Goal: Navigation & Orientation: Find specific page/section

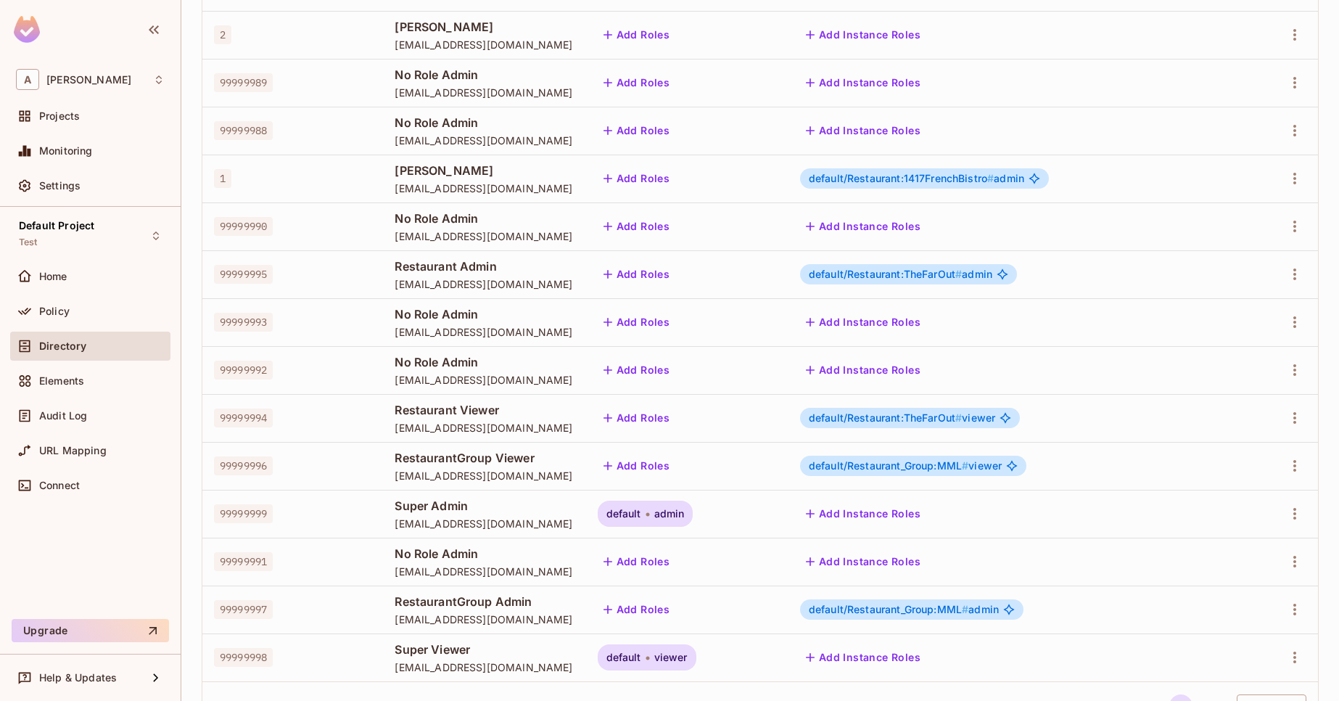
scroll to position [91, 0]
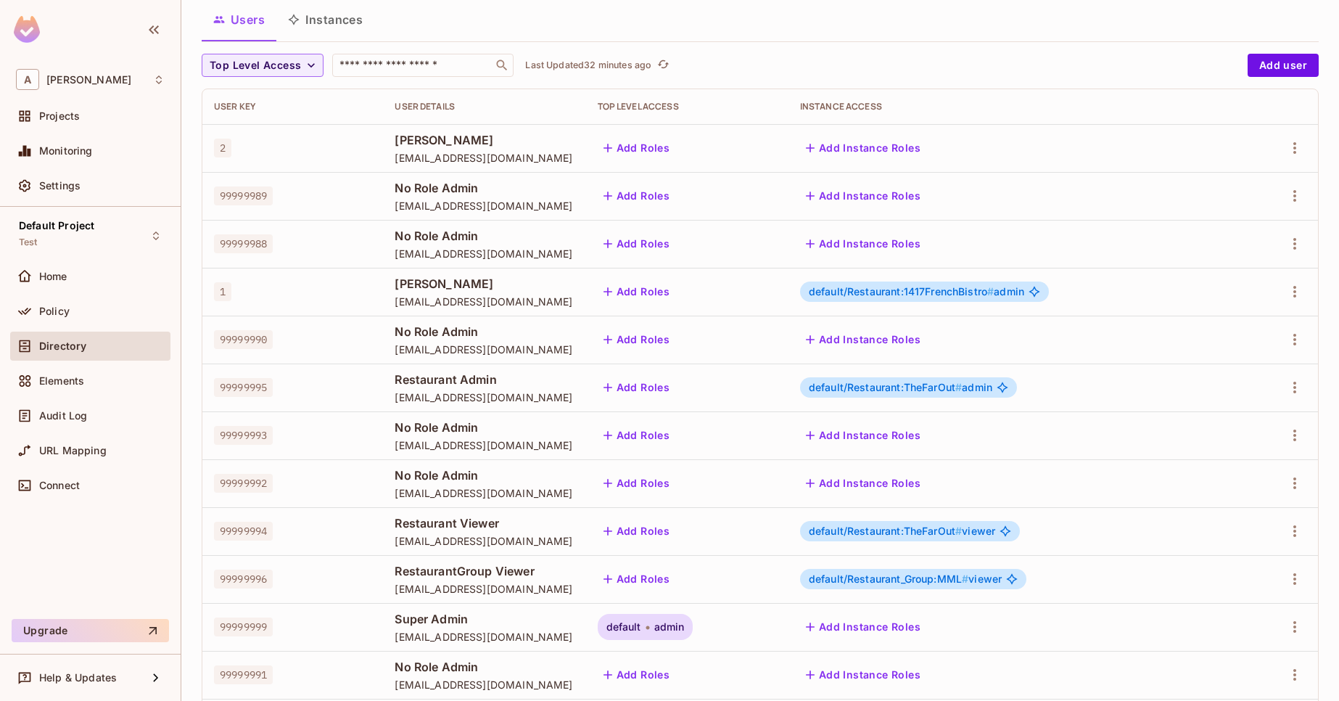
click at [662, 62] on button "Click to refresh data" at bounding box center [662, 65] width 17 height 17
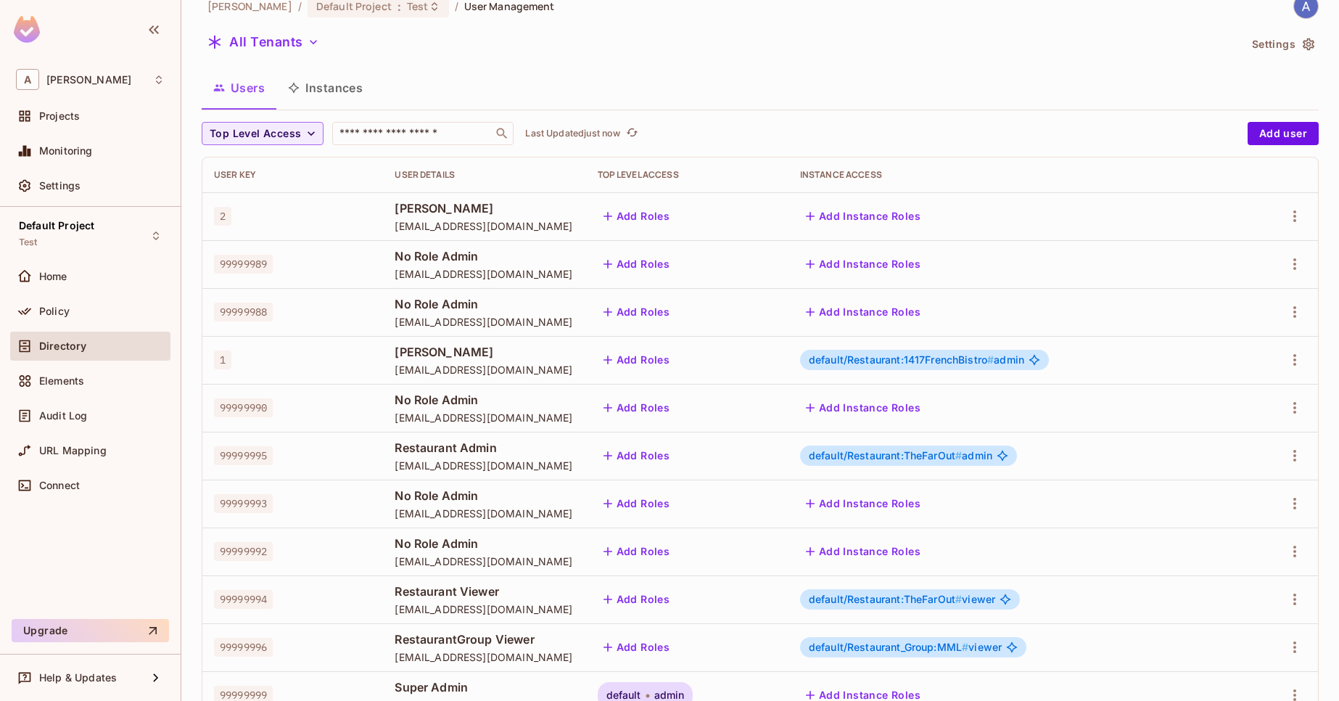
scroll to position [4, 0]
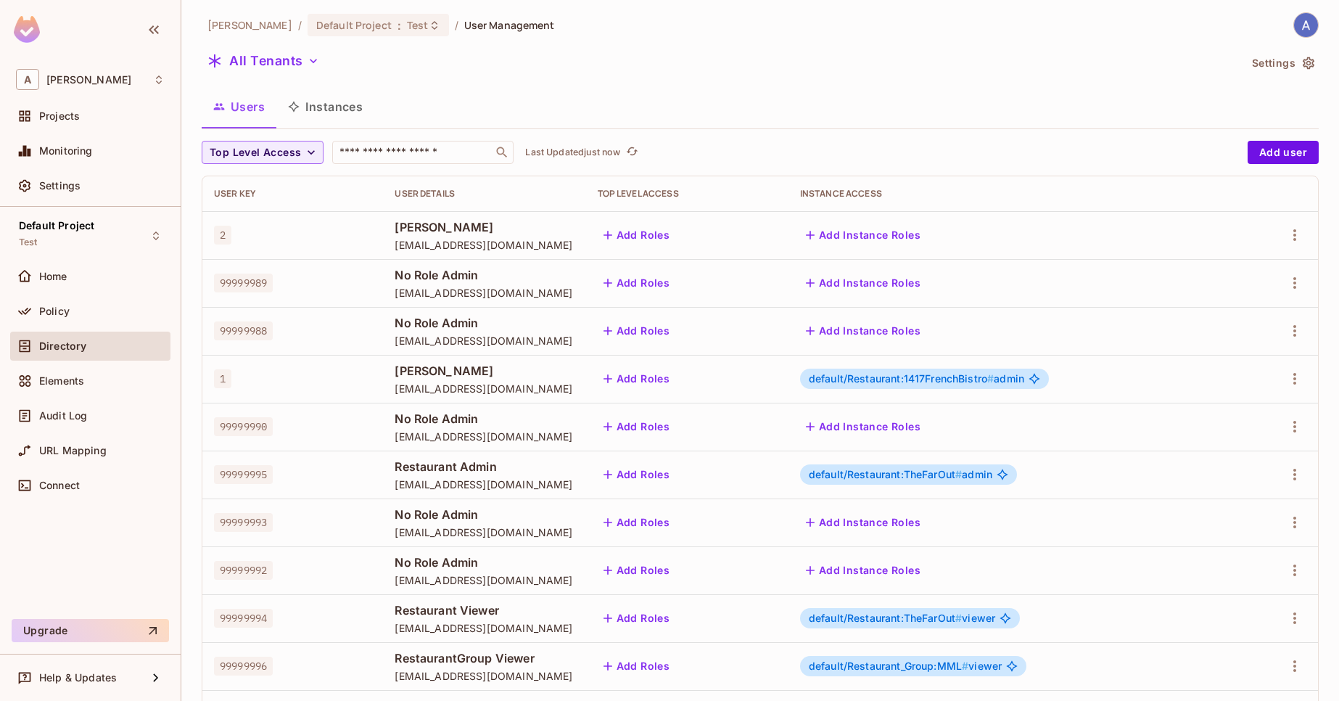
click at [365, 94] on button "Instances" at bounding box center [325, 106] width 98 height 36
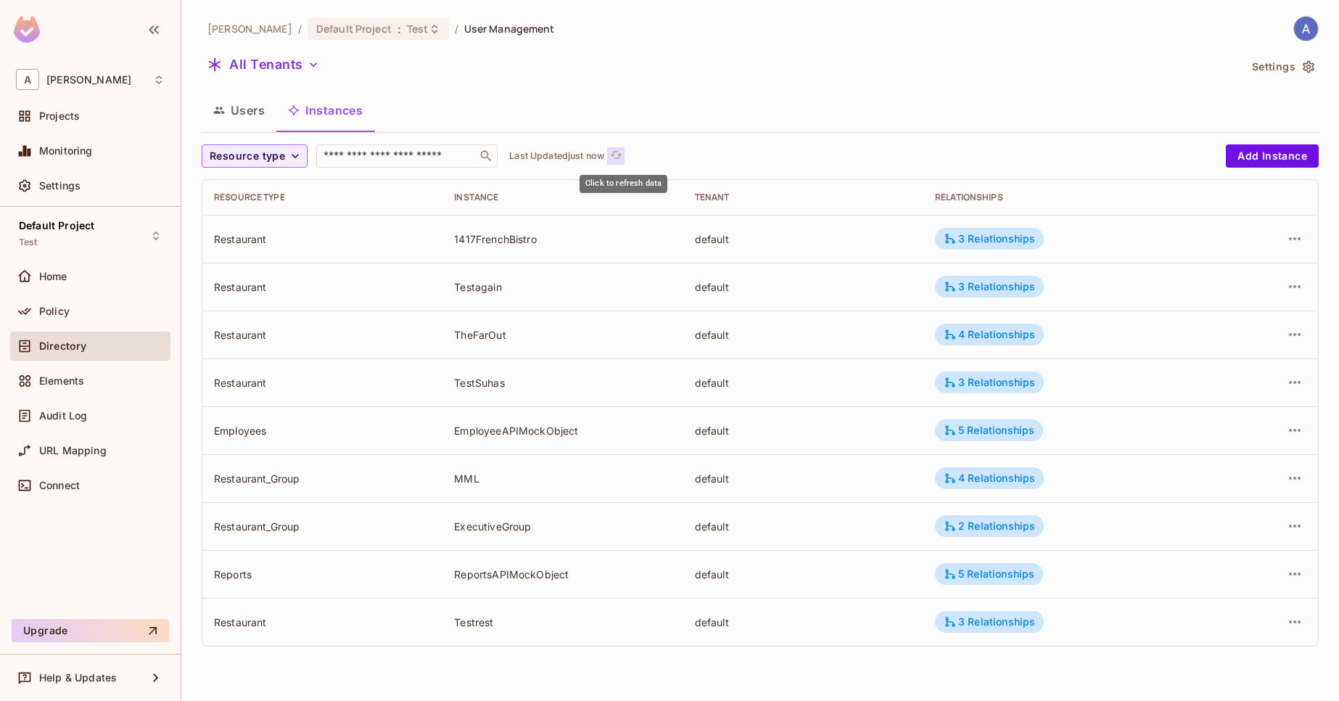
click at [622, 155] on icon "refresh" at bounding box center [616, 155] width 12 height 8
click at [224, 101] on button "Users" at bounding box center [239, 110] width 75 height 36
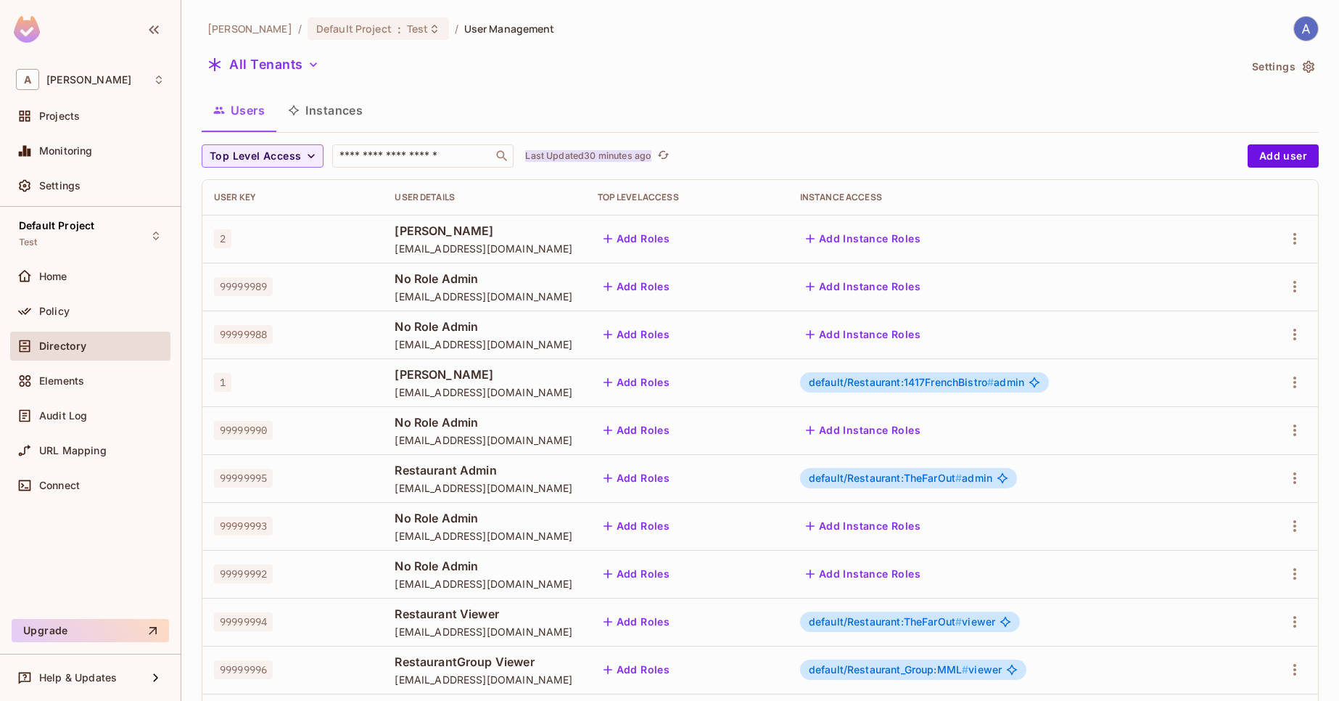
click at [635, 160] on p "Last Updated 30 minutes ago" at bounding box center [588, 156] width 126 height 12
click at [313, 105] on button "Instances" at bounding box center [325, 110] width 98 height 36
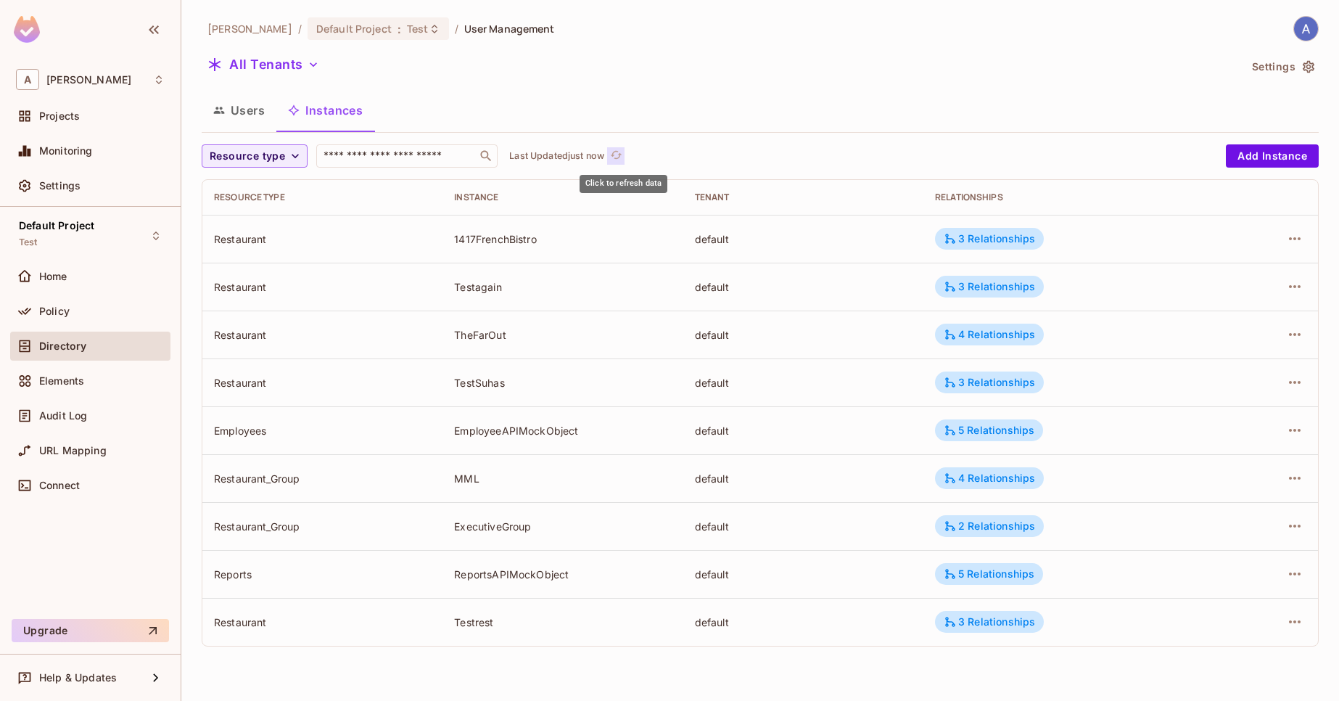
click at [616, 160] on button "Click to refresh data" at bounding box center [615, 155] width 17 height 17
click at [236, 104] on button "Users" at bounding box center [239, 110] width 75 height 36
